Goal: Information Seeking & Learning: Check status

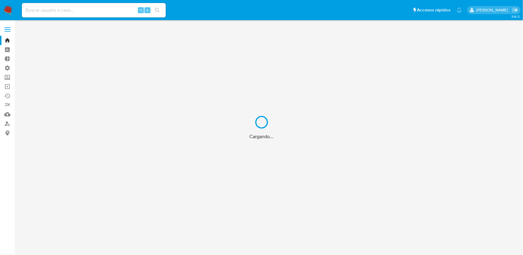
click at [91, 13] on div "Cargando..." at bounding box center [261, 127] width 523 height 255
click at [92, 12] on div "Cargando..." at bounding box center [261, 127] width 523 height 255
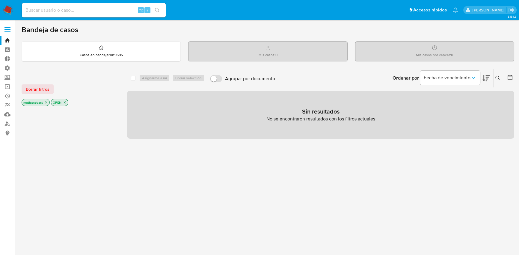
click at [94, 11] on input at bounding box center [94, 10] width 144 height 8
paste input "1915715661"
type input "1915715661"
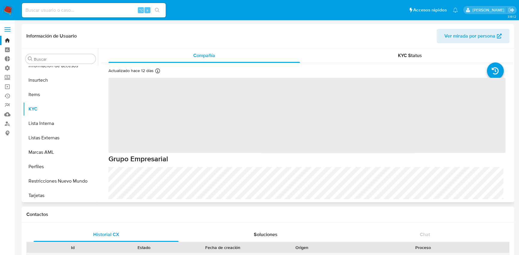
scroll to position [282, 0]
select select "10"
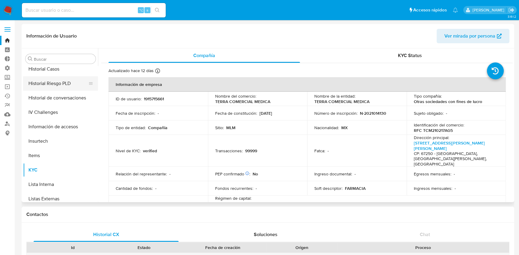
scroll to position [181, 0]
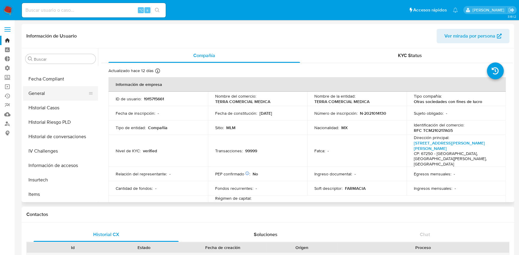
click at [38, 91] on button "General" at bounding box center [58, 93] width 70 height 14
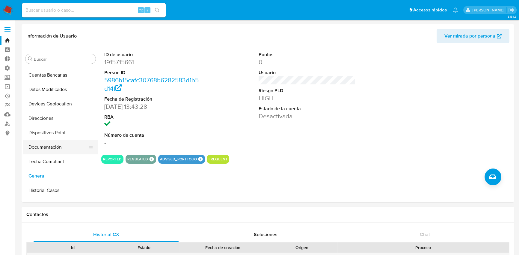
scroll to position [157, 0]
click at [49, 133] on button "Historial Casos" at bounding box center [58, 132] width 70 height 14
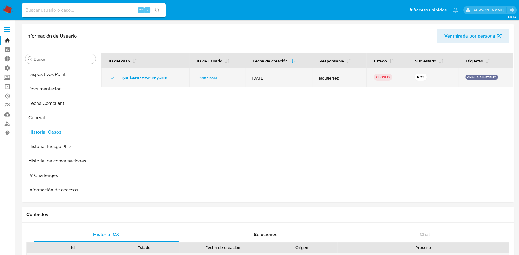
click at [112, 79] on icon "Mostrar/Ocultar" at bounding box center [112, 77] width 7 height 7
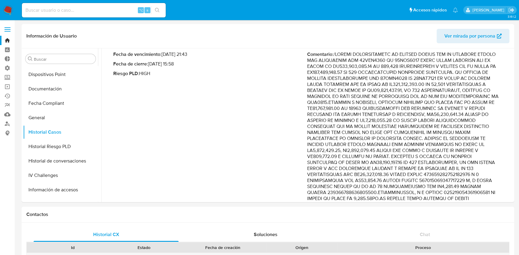
scroll to position [52, 0]
drag, startPoint x: 380, startPoint y: 99, endPoint x: 431, endPoint y: 142, distance: 66.0
click at [431, 142] on p "Comentario :" at bounding box center [404, 191] width 194 height 282
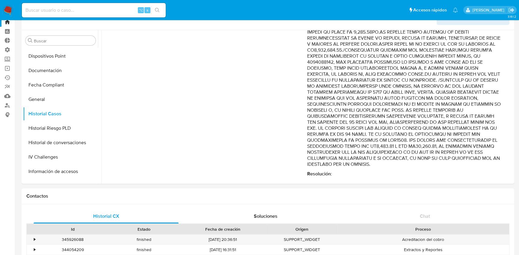
scroll to position [27, 0]
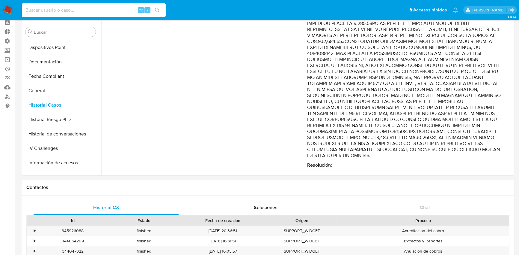
drag, startPoint x: 376, startPoint y: 149, endPoint x: 388, endPoint y: 141, distance: 13.9
click at [388, 141] on p "Comentario :" at bounding box center [404, 17] width 194 height 282
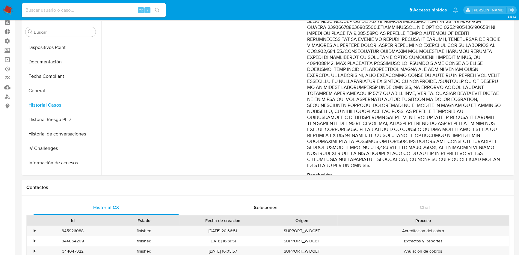
scroll to position [199, 0]
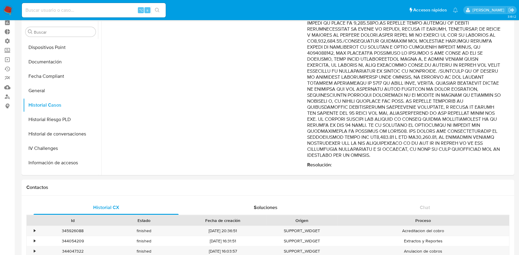
drag, startPoint x: 367, startPoint y: 102, endPoint x: 360, endPoint y: 150, distance: 48.5
click at [360, 150] on p "Comentario :" at bounding box center [404, 17] width 194 height 282
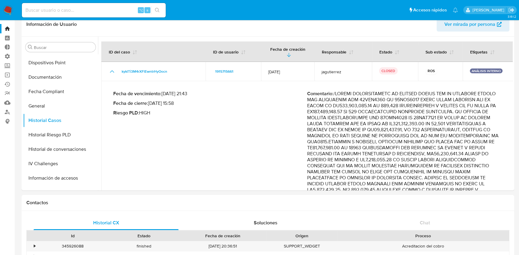
scroll to position [0, 0]
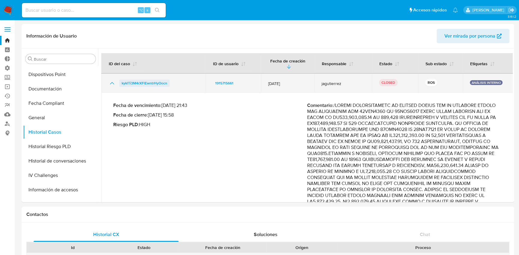
click at [156, 79] on span "kyklTi3M4rXFlEwntrHyOocn" at bounding box center [145, 82] width 46 height 7
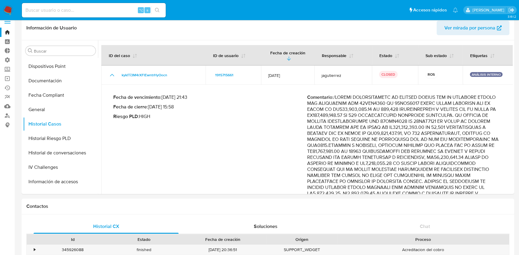
scroll to position [18, 0]
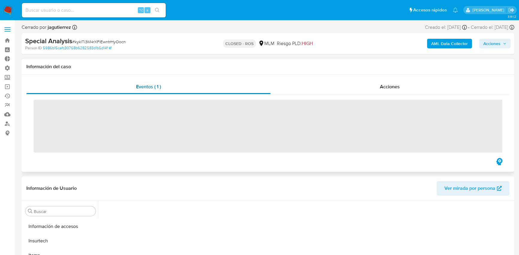
scroll to position [282, 0]
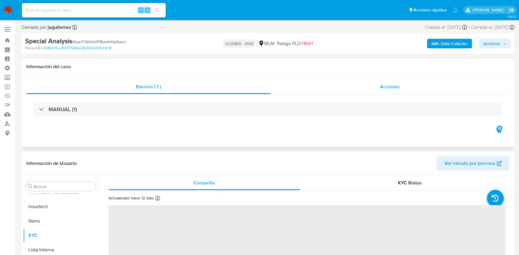
click at [410, 85] on div "Acciones" at bounding box center [390, 86] width 239 height 14
select select "10"
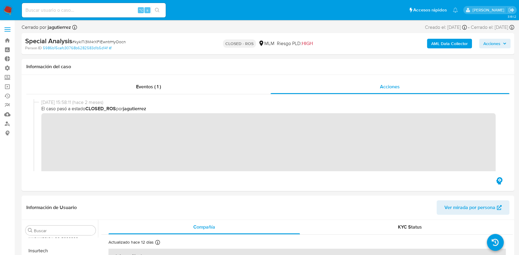
click at [87, 111] on span "El caso pasó a estado CLOSED_ROS por jagutierrez" at bounding box center [270, 108] width 459 height 7
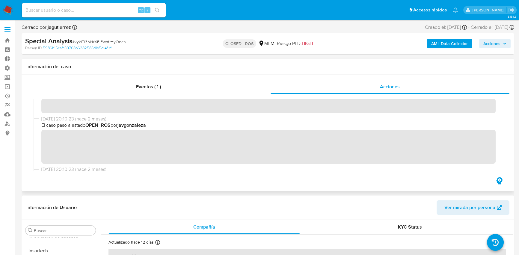
scroll to position [130, 0]
click at [113, 11] on input at bounding box center [94, 10] width 144 height 8
paste input "2010712760"
type input "2010712760"
click at [157, 8] on icon "search-icon" at bounding box center [157, 10] width 5 height 5
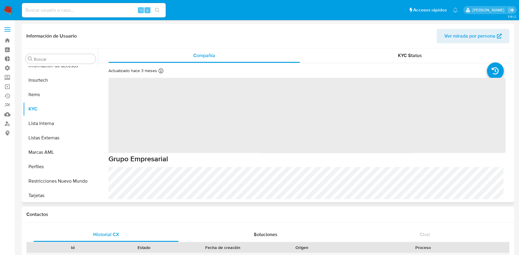
scroll to position [282, 0]
select select "10"
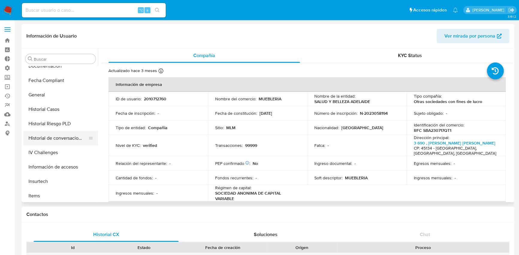
scroll to position [164, 0]
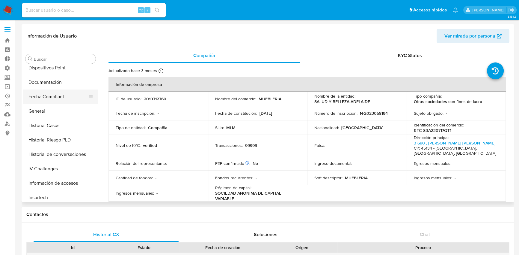
click at [61, 98] on button "Fecha Compliant" at bounding box center [58, 96] width 70 height 14
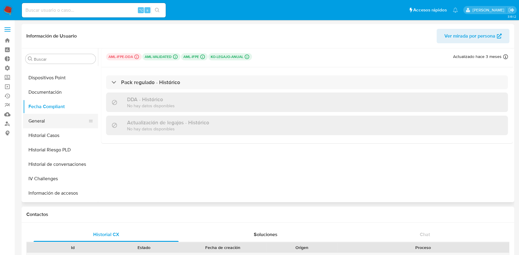
scroll to position [154, 0]
click at [60, 137] on button "Historial Casos" at bounding box center [58, 135] width 70 height 14
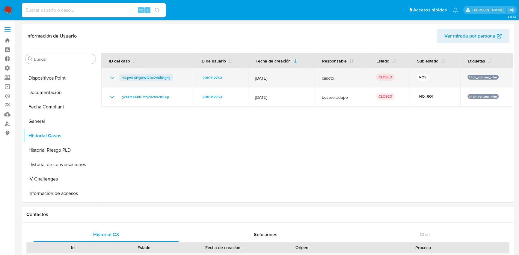
click at [146, 75] on span "rkCpwLXHgXWOTal246iRtgmj" at bounding box center [146, 77] width 49 height 7
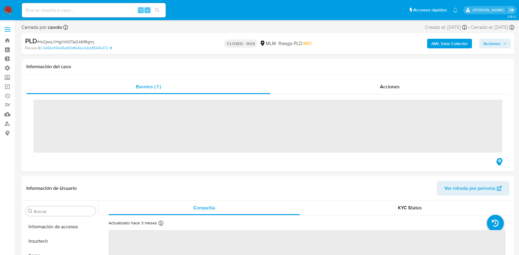
scroll to position [282, 0]
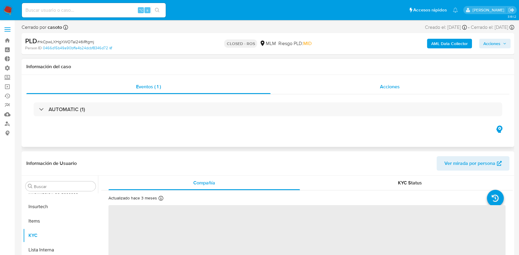
select select "10"
click at [372, 79] on div "Acciones" at bounding box center [390, 86] width 239 height 14
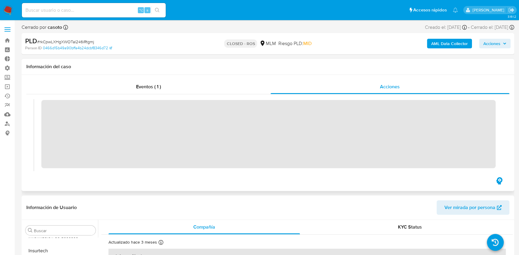
scroll to position [13, 0]
click at [105, 11] on input at bounding box center [94, 10] width 144 height 8
paste input "1998311621"
type input "1998311621"
click at [158, 9] on icon "search-icon" at bounding box center [157, 10] width 4 height 4
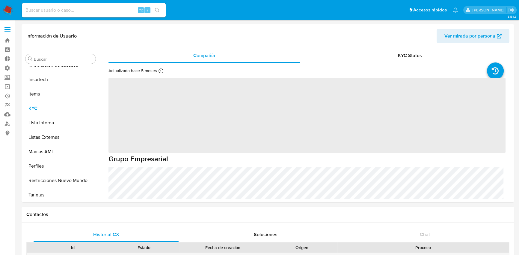
scroll to position [282, 0]
select select "10"
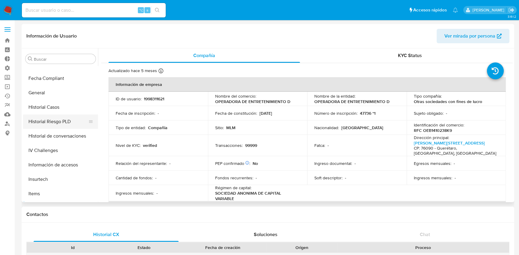
scroll to position [182, 0]
click at [61, 106] on button "Historial Casos" at bounding box center [58, 107] width 70 height 14
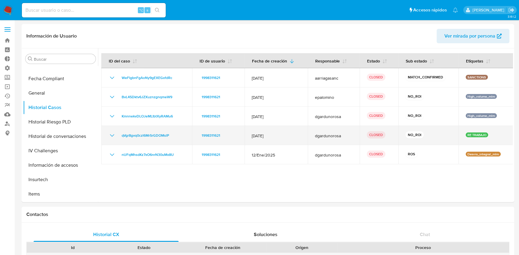
scroll to position [1, 0]
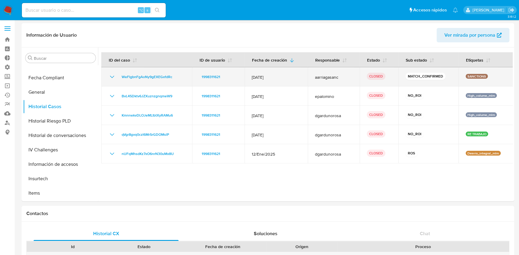
drag, startPoint x: 437, startPoint y: 74, endPoint x: 427, endPoint y: 71, distance: 10.6
click at [427, 71] on td "MATCH_CONFIRMED" at bounding box center [429, 76] width 60 height 19
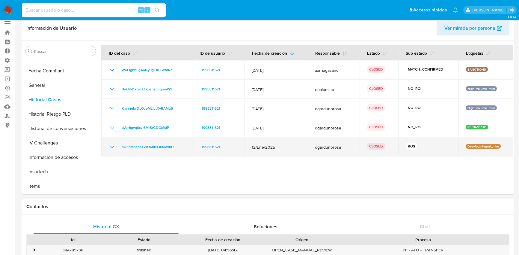
scroll to position [9, 0]
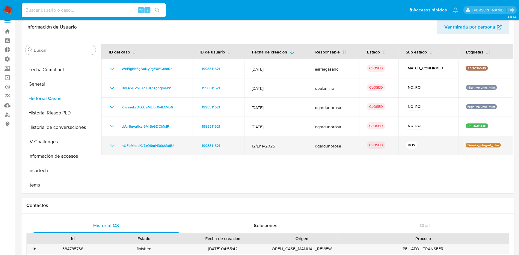
drag, startPoint x: 252, startPoint y: 142, endPoint x: 273, endPoint y: 148, distance: 22.1
click at [273, 148] on td "12/Ene/2025" at bounding box center [276, 145] width 63 height 19
click at [138, 143] on span "nUFqMhsdKz7xO6nrN30uMx8U" at bounding box center [148, 145] width 52 height 7
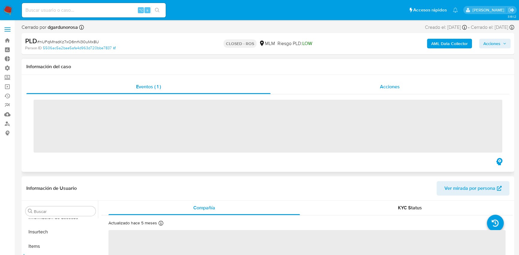
scroll to position [282, 0]
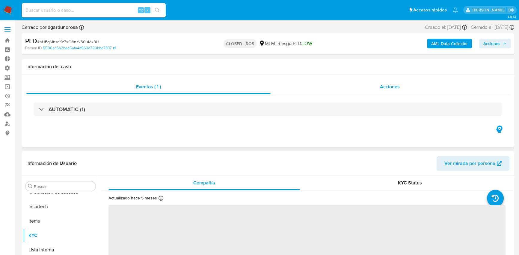
click at [378, 87] on div "Acciones" at bounding box center [390, 86] width 239 height 14
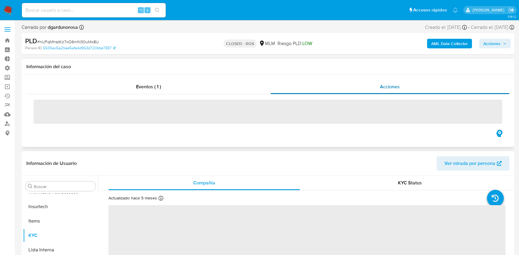
select select "10"
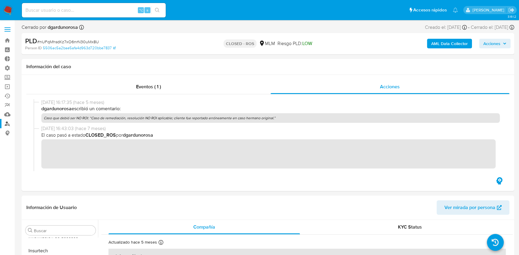
scroll to position [0, 0]
